Goal: Communication & Community: Share content

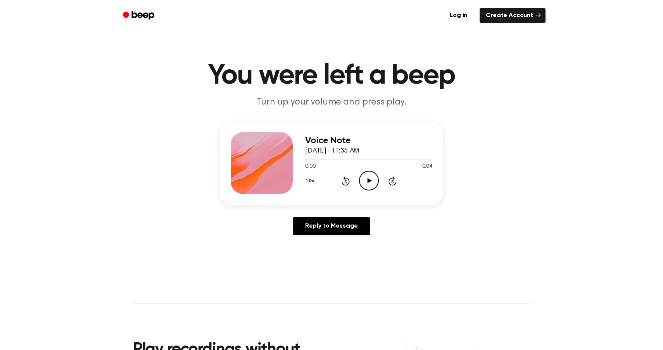
click at [376, 178] on icon "Play Audio" at bounding box center [369, 181] width 20 height 20
click at [375, 182] on icon "Pause Audio" at bounding box center [369, 181] width 20 height 20
click at [372, 192] on div "Voice Note October 2, 2023 · 11:35 AM 0:03 0:04 Your browser does not support t…" at bounding box center [368, 163] width 127 height 62
click at [371, 186] on icon "Play Audio" at bounding box center [369, 181] width 20 height 20
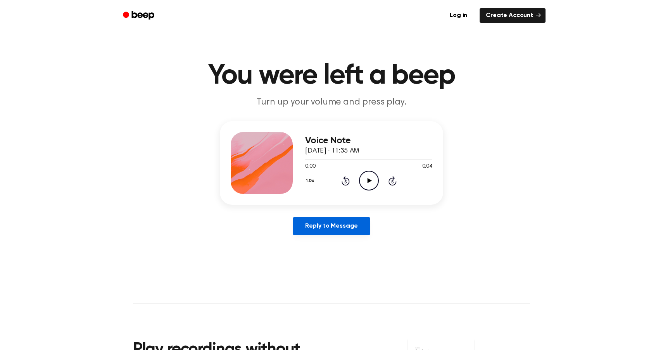
click at [318, 224] on link "Reply to Message" at bounding box center [332, 226] width 78 height 18
click at [369, 177] on icon "Play Audio" at bounding box center [369, 181] width 20 height 20
click at [366, 181] on icon "Play Audio" at bounding box center [369, 181] width 20 height 20
click at [369, 187] on icon "Play Audio" at bounding box center [369, 181] width 20 height 20
click at [367, 183] on icon at bounding box center [368, 180] width 3 height 5
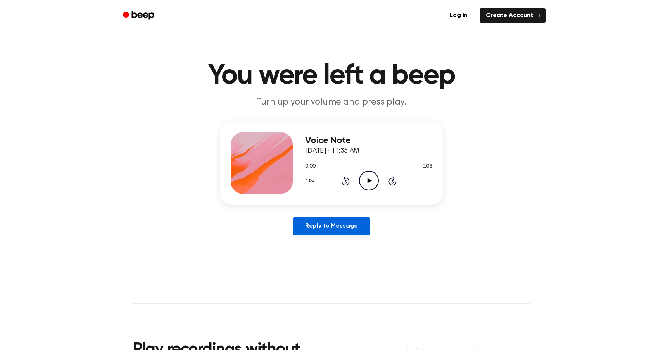
click at [320, 235] on link "Reply to Message" at bounding box center [332, 226] width 78 height 18
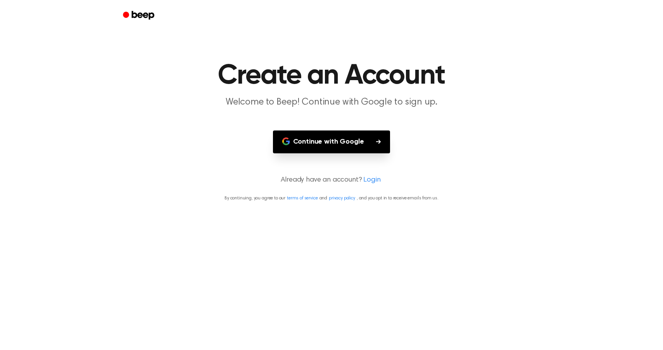
click at [321, 136] on button "Continue with Google" at bounding box center [331, 142] width 117 height 23
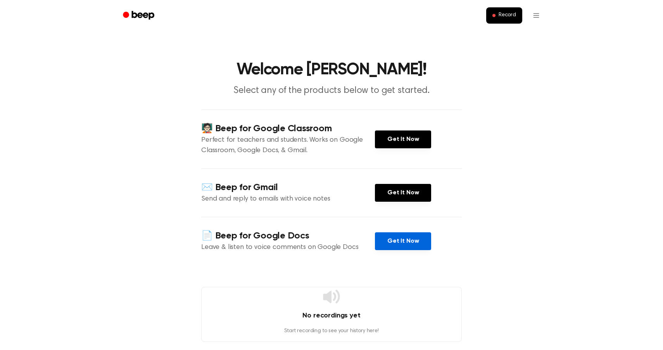
click at [388, 236] on link "Get It Now" at bounding box center [403, 242] width 56 height 18
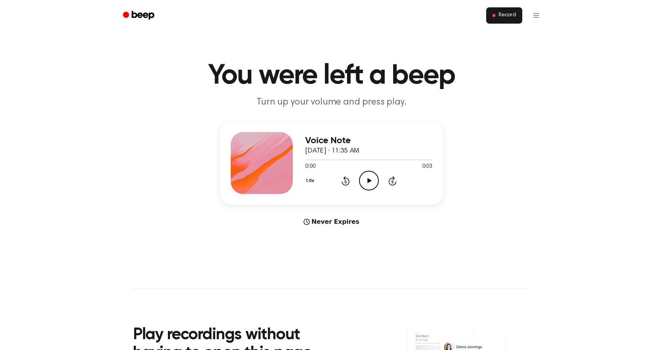
click at [495, 20] on button "Record" at bounding box center [504, 15] width 36 height 16
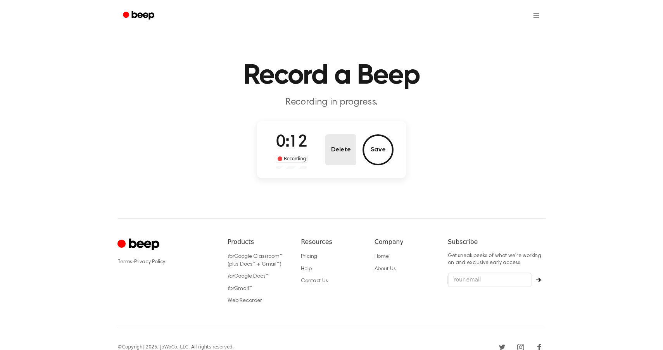
click at [340, 152] on button "Delete" at bounding box center [340, 150] width 31 height 31
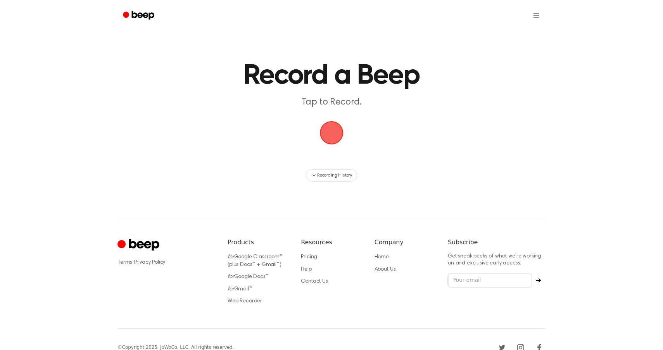
click at [334, 134] on span "button" at bounding box center [332, 133] width 22 height 22
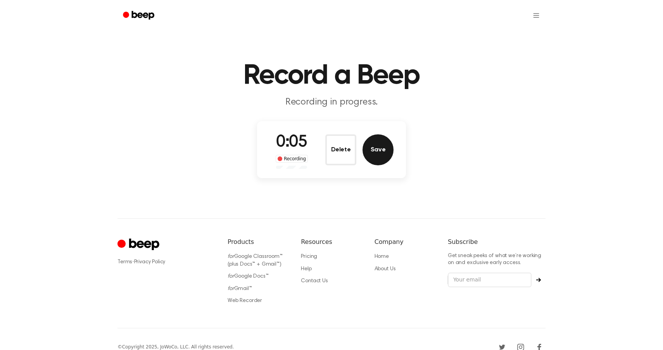
click at [382, 148] on button "Save" at bounding box center [377, 150] width 31 height 31
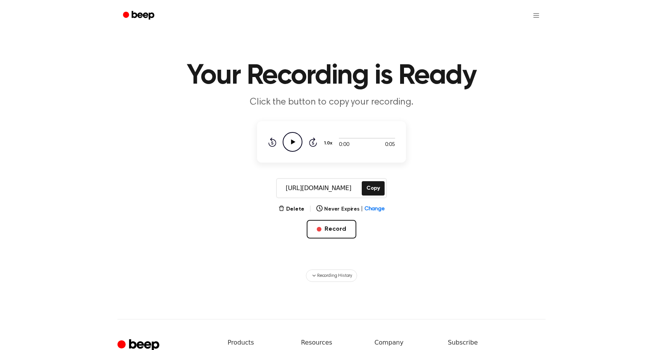
click at [296, 143] on icon "Play Audio" at bounding box center [293, 142] width 20 height 20
click at [364, 186] on button "Copy" at bounding box center [373, 188] width 23 height 14
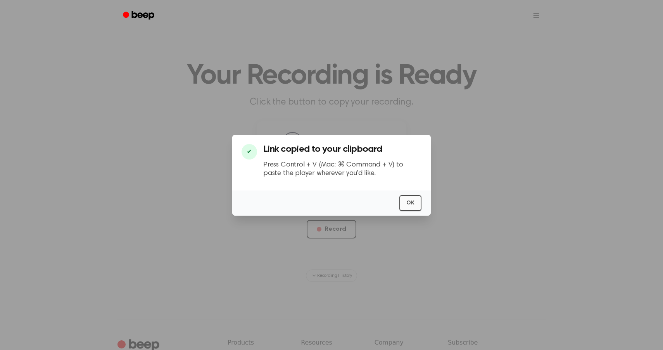
click at [410, 207] on button "OK" at bounding box center [410, 203] width 22 height 16
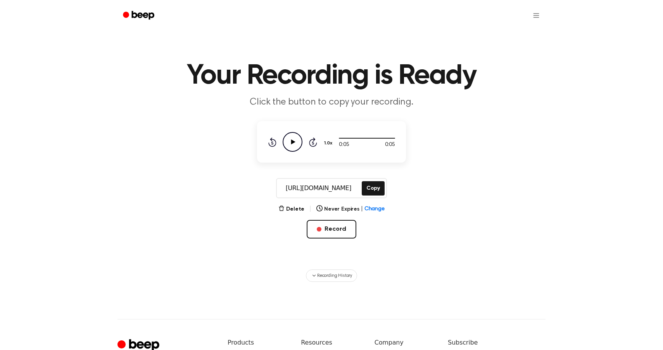
click at [213, 132] on main "Your Recording is Ready Click the button to copy your recording. 0:05 0:05 1.0x…" at bounding box center [331, 141] width 663 height 282
click at [340, 225] on button "Record" at bounding box center [331, 229] width 49 height 19
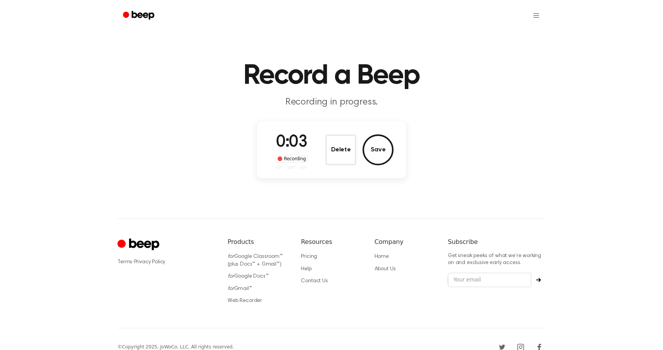
click at [396, 16] on ul at bounding box center [356, 15] width 378 height 19
click at [347, 148] on button "Delete" at bounding box center [340, 150] width 31 height 31
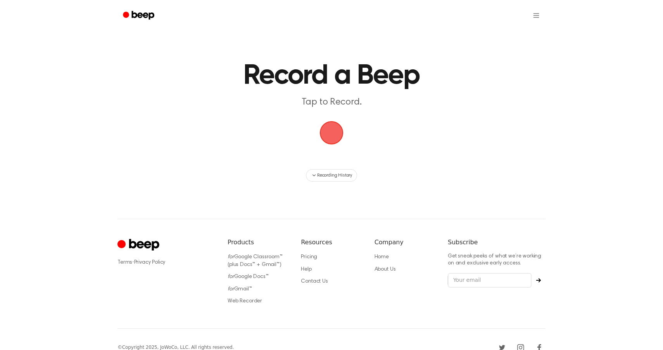
click at [330, 133] on span "button" at bounding box center [332, 133] width 24 height 24
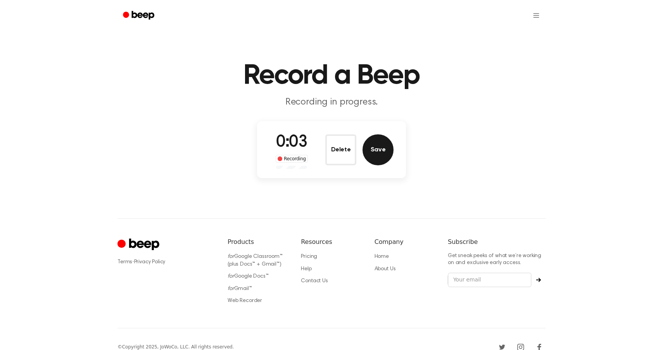
click at [371, 145] on button "Save" at bounding box center [377, 150] width 31 height 31
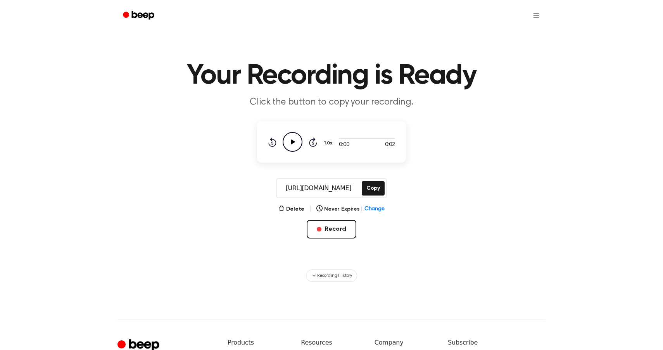
click at [290, 143] on icon "Play Audio" at bounding box center [293, 142] width 20 height 20
click at [380, 187] on button "Copy" at bounding box center [373, 188] width 23 height 14
click at [337, 233] on button "Record" at bounding box center [331, 229] width 49 height 19
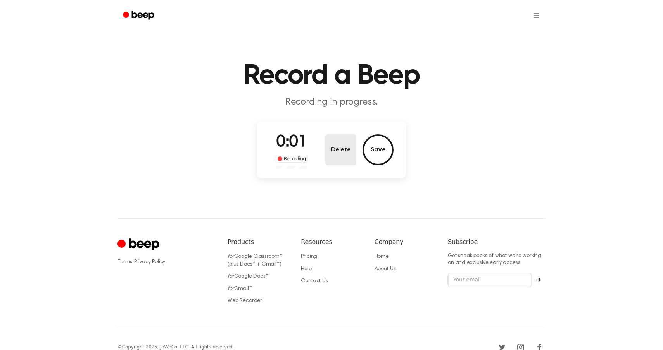
click at [342, 156] on button "Delete" at bounding box center [340, 150] width 31 height 31
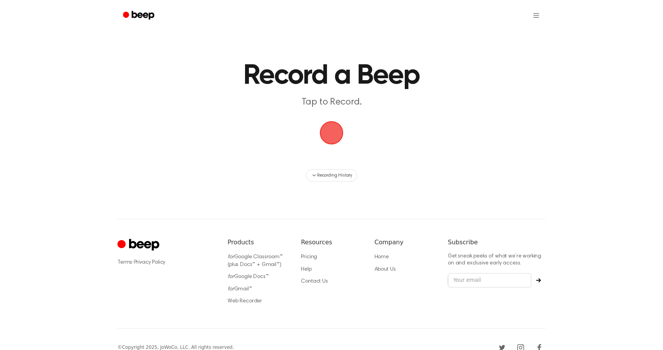
click at [323, 138] on span "button" at bounding box center [332, 133] width 22 height 22
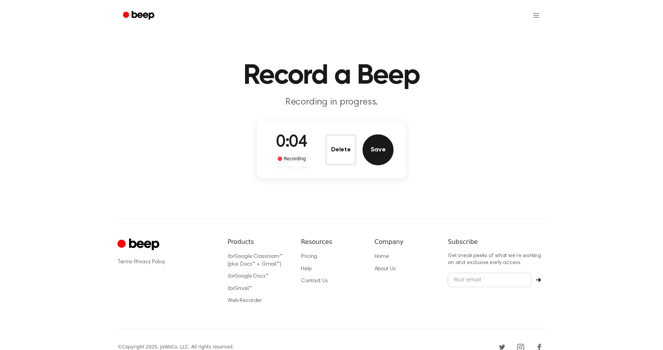
click at [369, 155] on button "Save" at bounding box center [377, 150] width 31 height 31
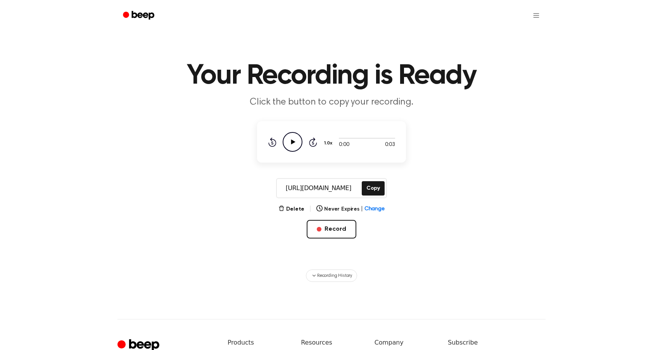
click at [299, 143] on icon "Play Audio" at bounding box center [293, 142] width 20 height 20
click at [368, 193] on button "Copy" at bounding box center [373, 188] width 23 height 14
click at [345, 223] on button "Record" at bounding box center [331, 229] width 49 height 19
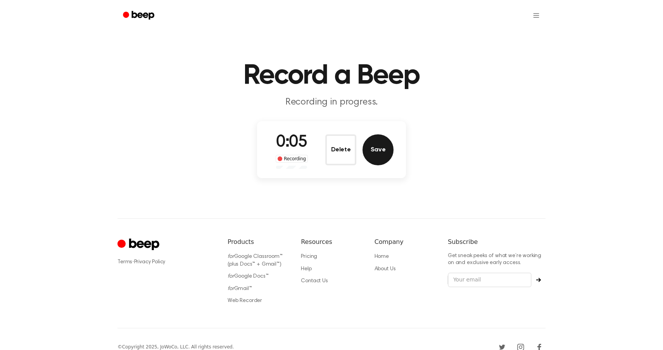
click at [368, 150] on button "Save" at bounding box center [377, 150] width 31 height 31
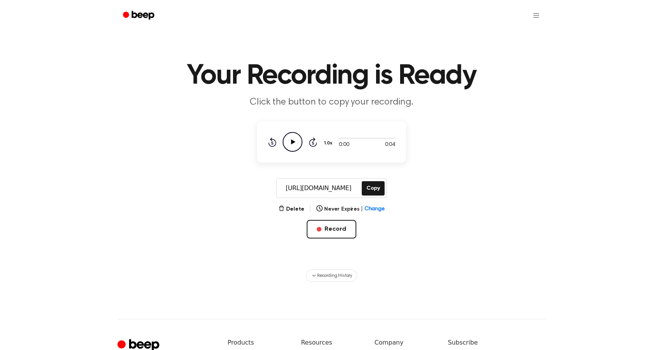
click at [298, 142] on icon "Play Audio" at bounding box center [293, 142] width 20 height 20
click at [375, 187] on button "Copy" at bounding box center [373, 188] width 23 height 14
